Goal: Navigation & Orientation: Find specific page/section

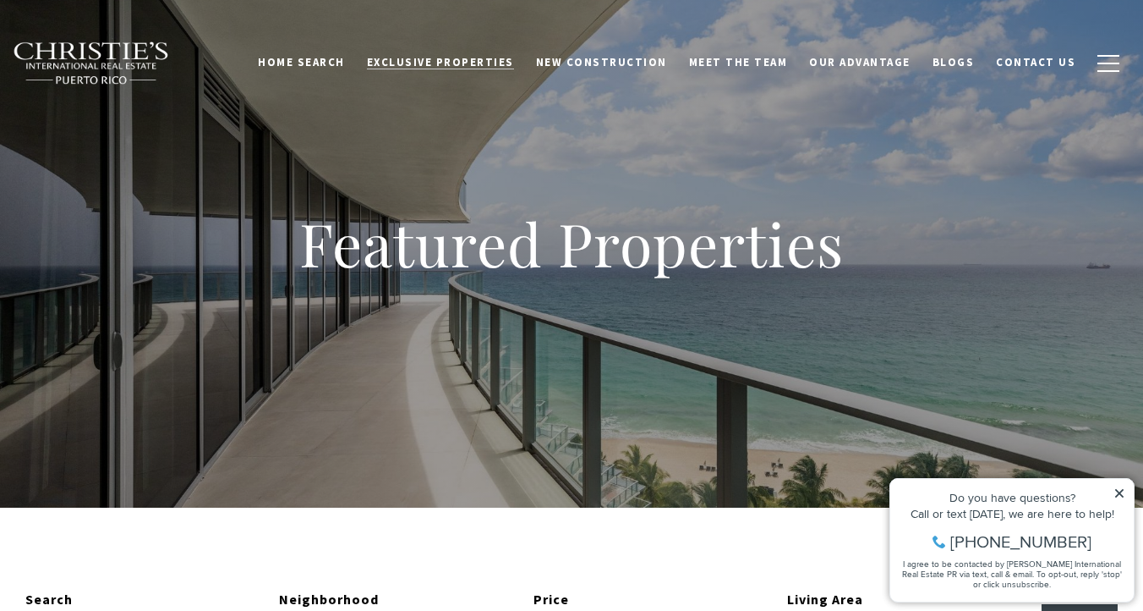
click at [490, 65] on span "Exclusive Properties" at bounding box center [440, 62] width 147 height 14
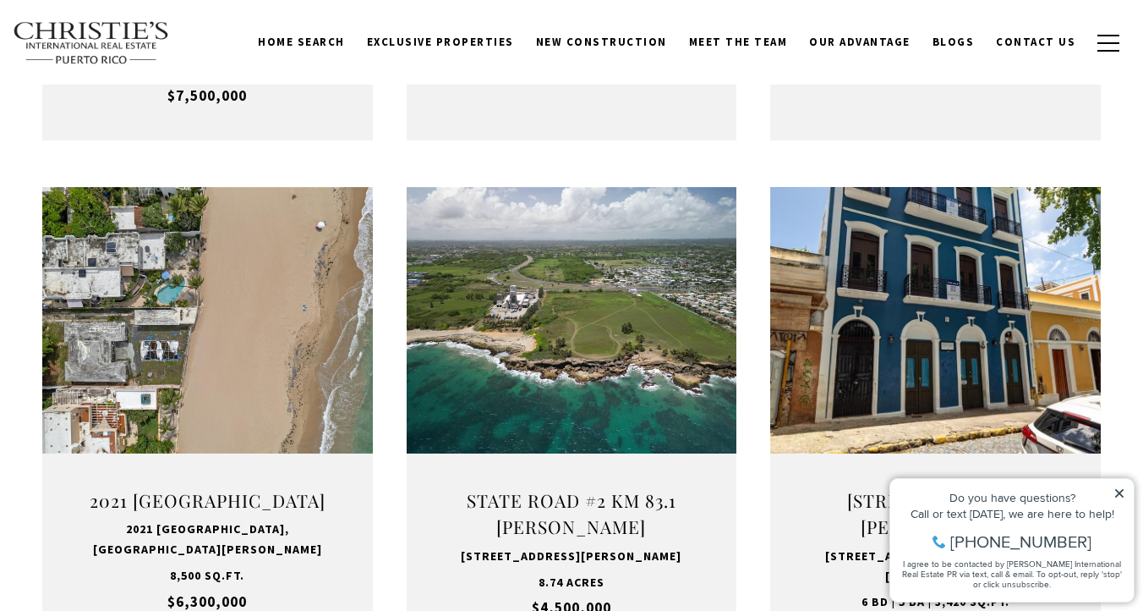
scroll to position [974, 0]
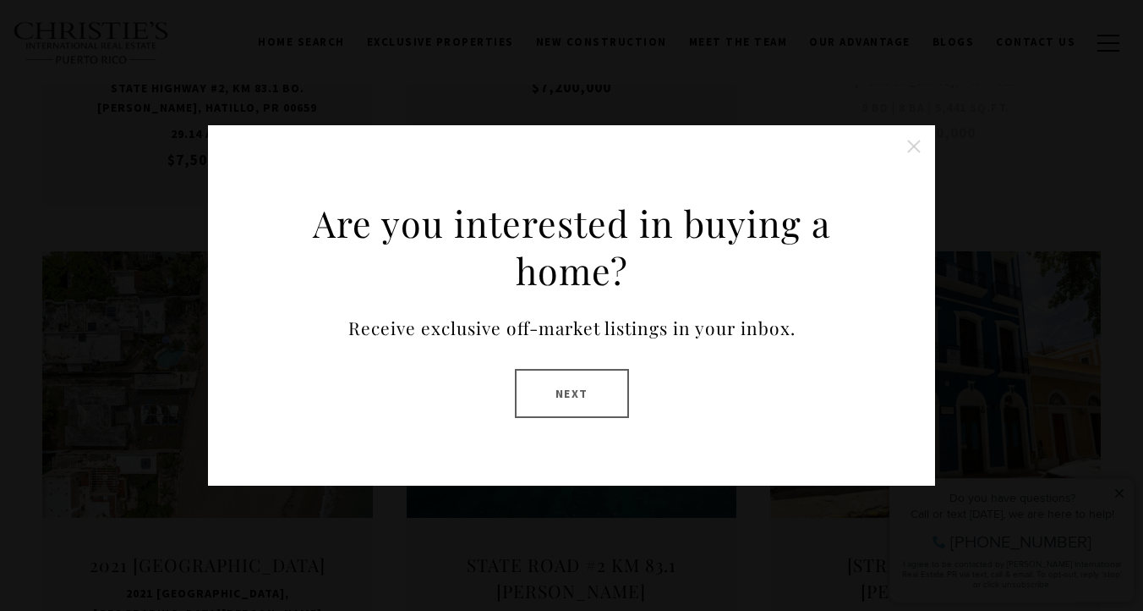
click at [912, 150] on button "Close this option" at bounding box center [914, 146] width 34 height 34
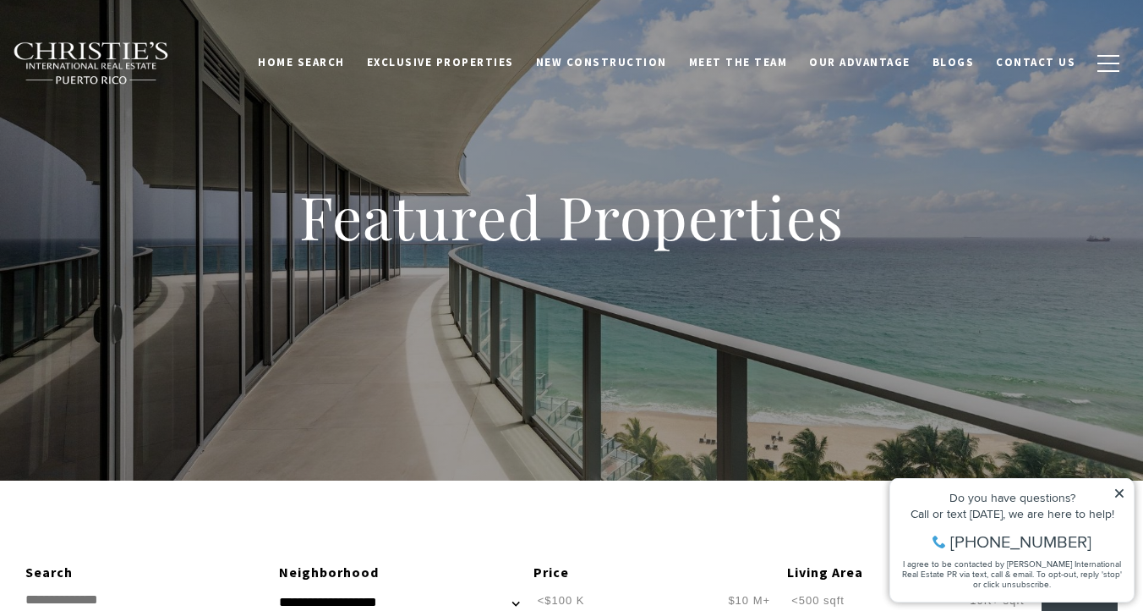
scroll to position [0, 0]
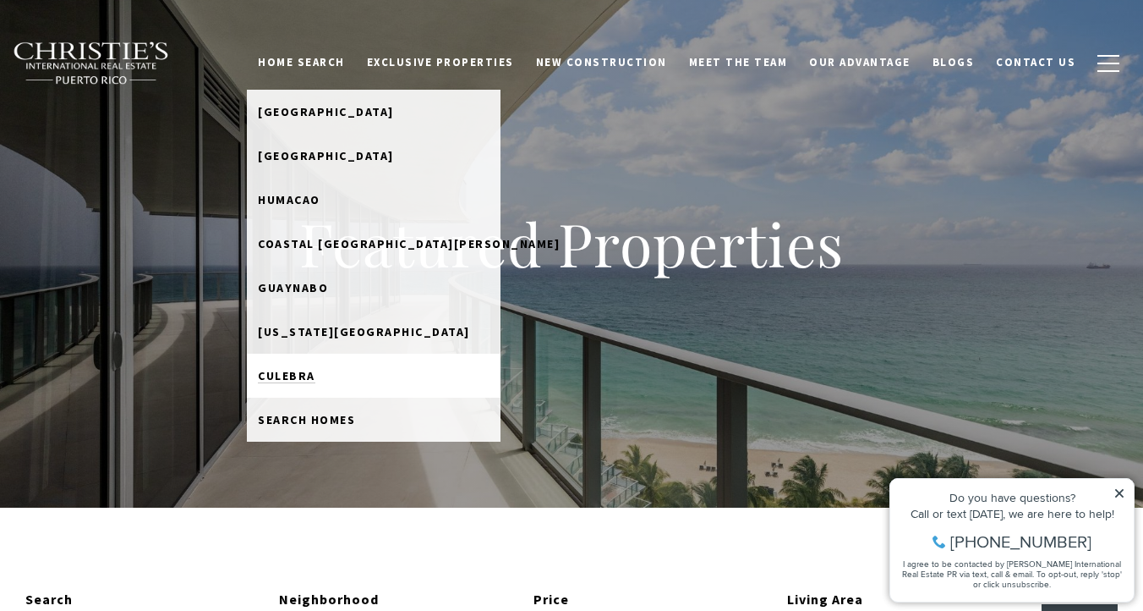
click at [315, 375] on span "Culebra" at bounding box center [286, 375] width 57 height 15
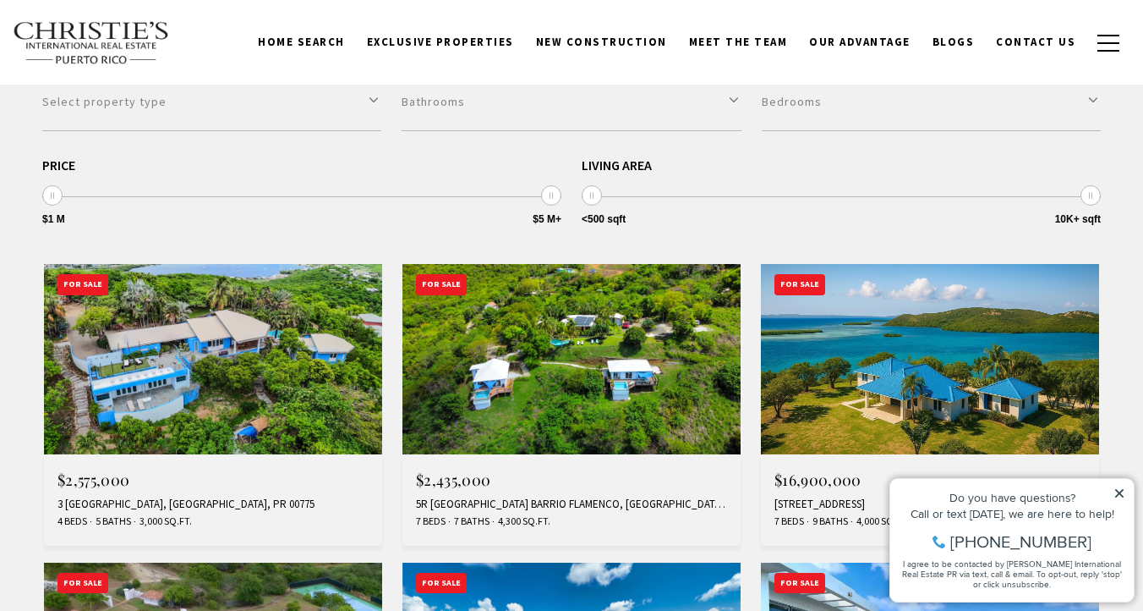
scroll to position [466, 0]
